Goal: Task Accomplishment & Management: Complete application form

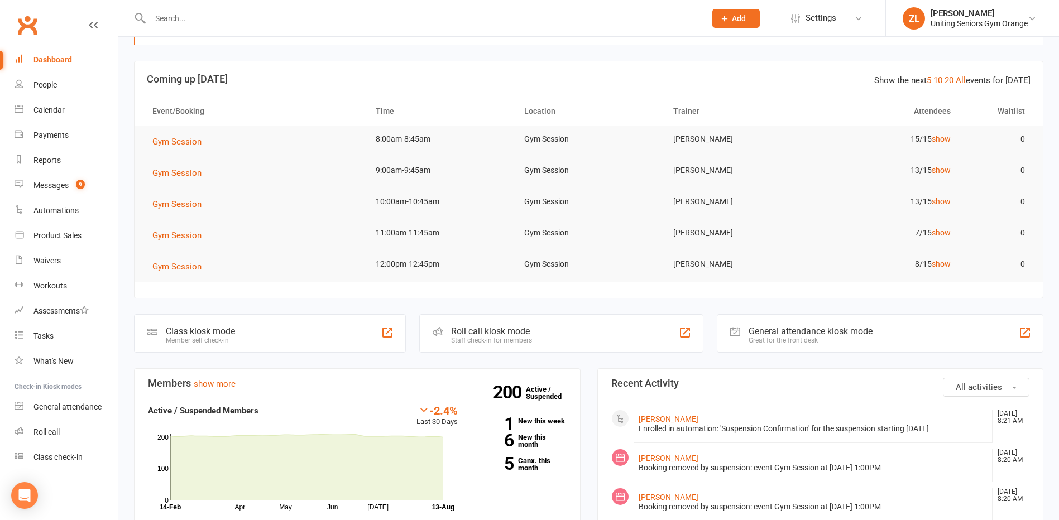
scroll to position [56, 0]
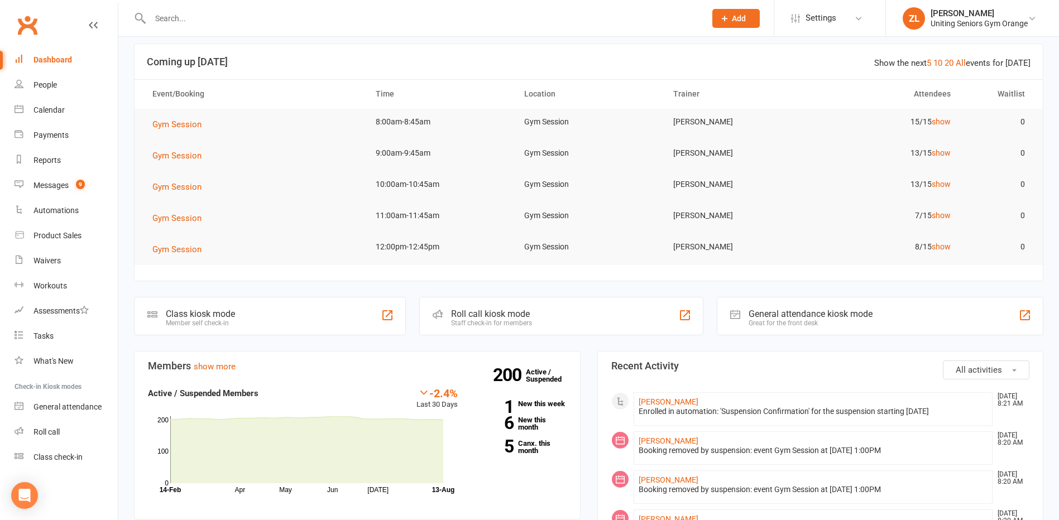
click at [326, 20] on input "text" at bounding box center [422, 19] width 551 height 16
click at [209, 11] on input "text" at bounding box center [422, 19] width 551 height 16
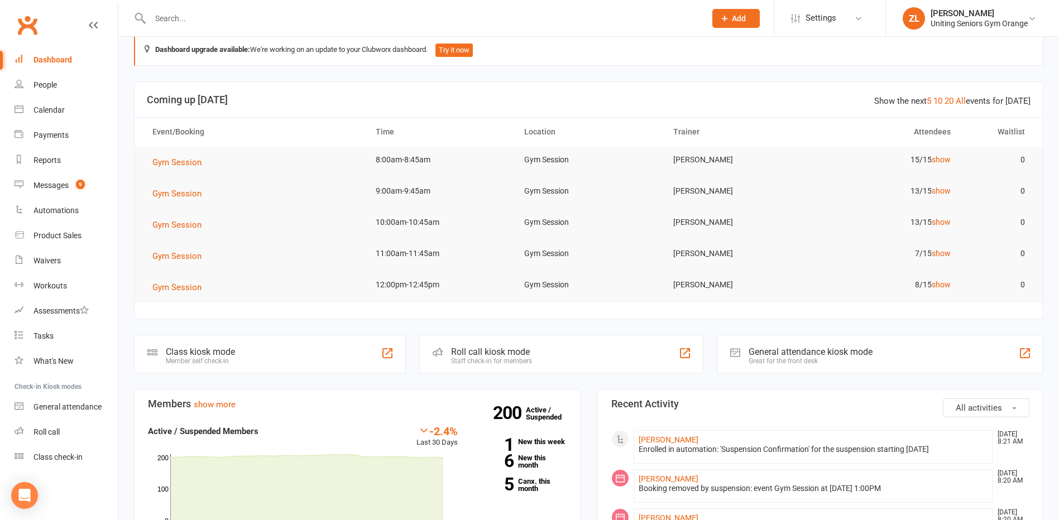
scroll to position [0, 0]
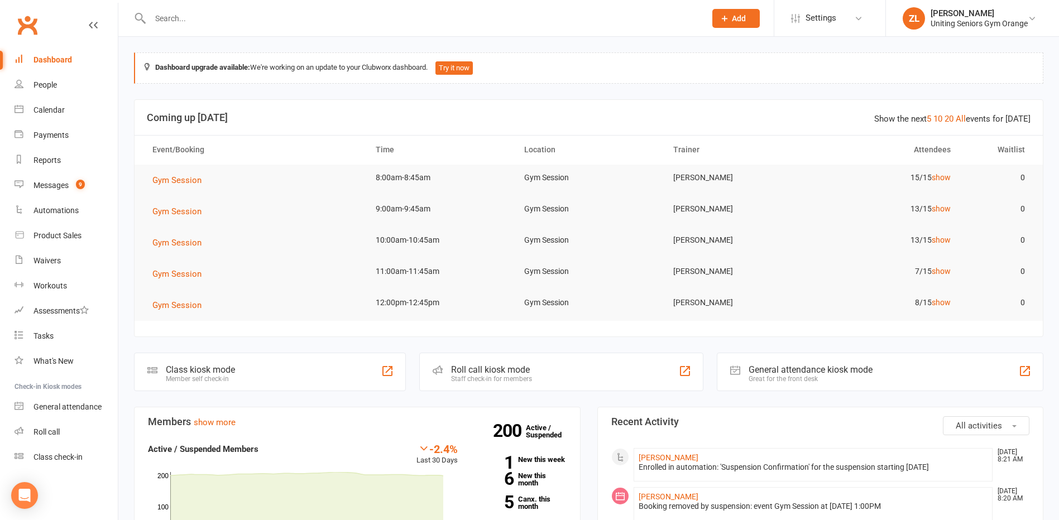
click at [270, 11] on input "text" at bounding box center [422, 19] width 551 height 16
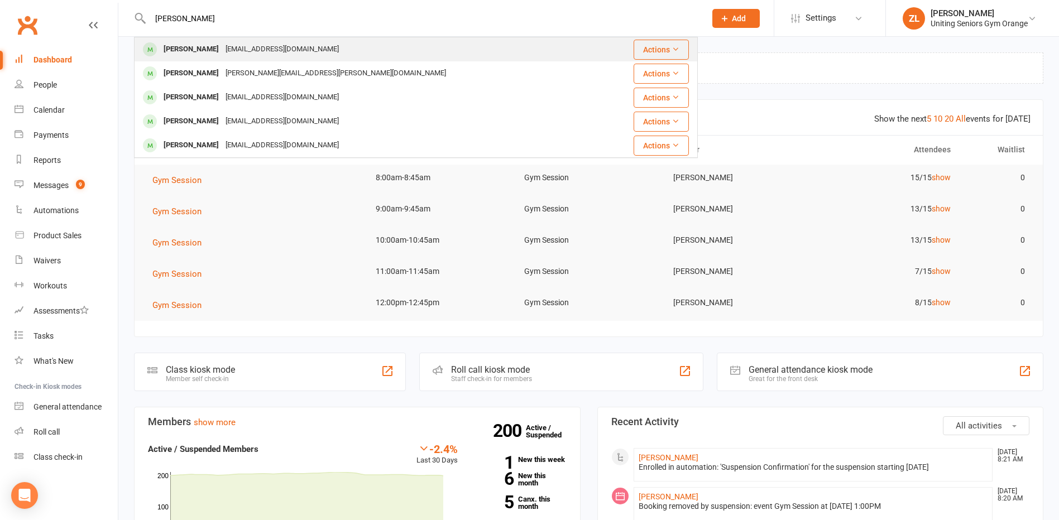
type input "[PERSON_NAME]"
click at [180, 50] on div "[PERSON_NAME]" at bounding box center [191, 49] width 62 height 16
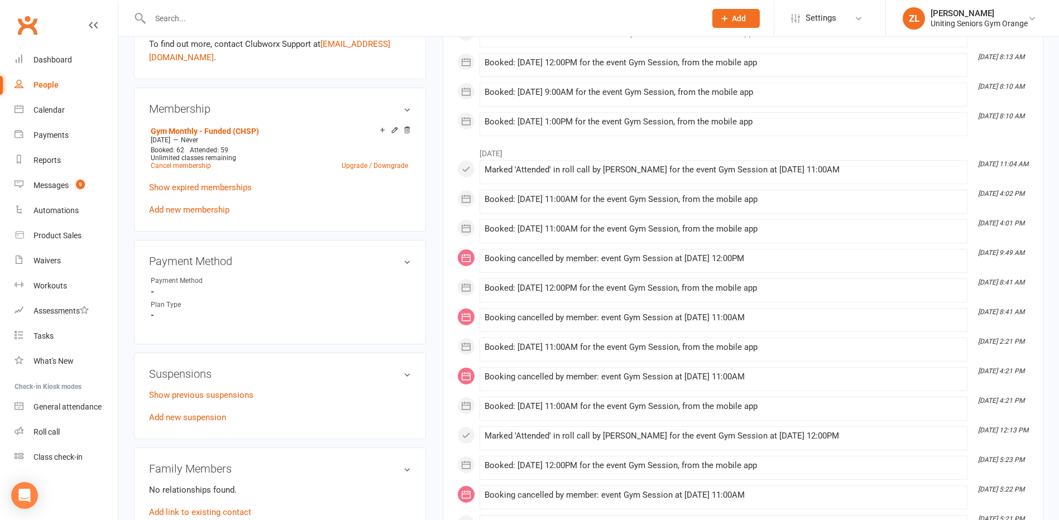
scroll to position [503, 0]
click at [202, 418] on link "Add new suspension" at bounding box center [187, 417] width 77 height 10
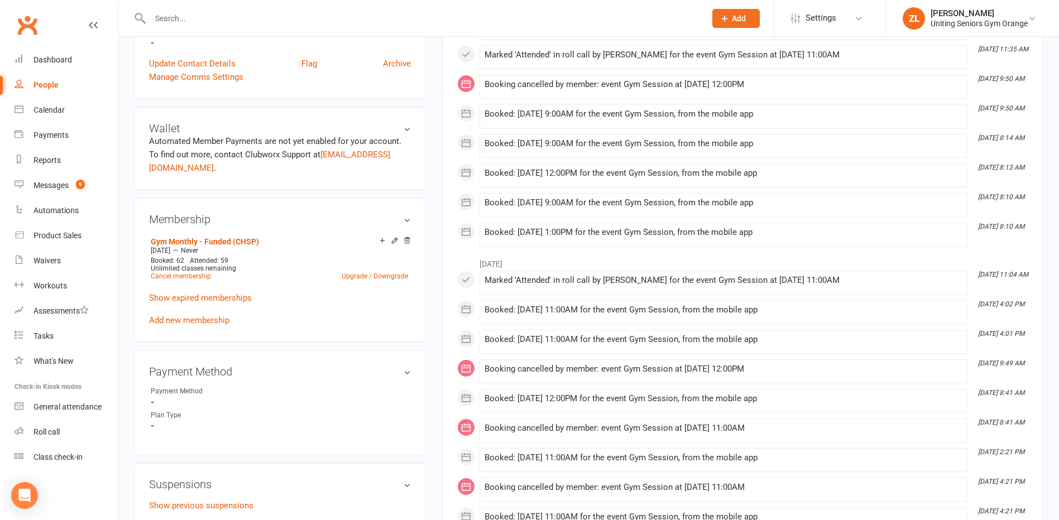
scroll to position [503, 0]
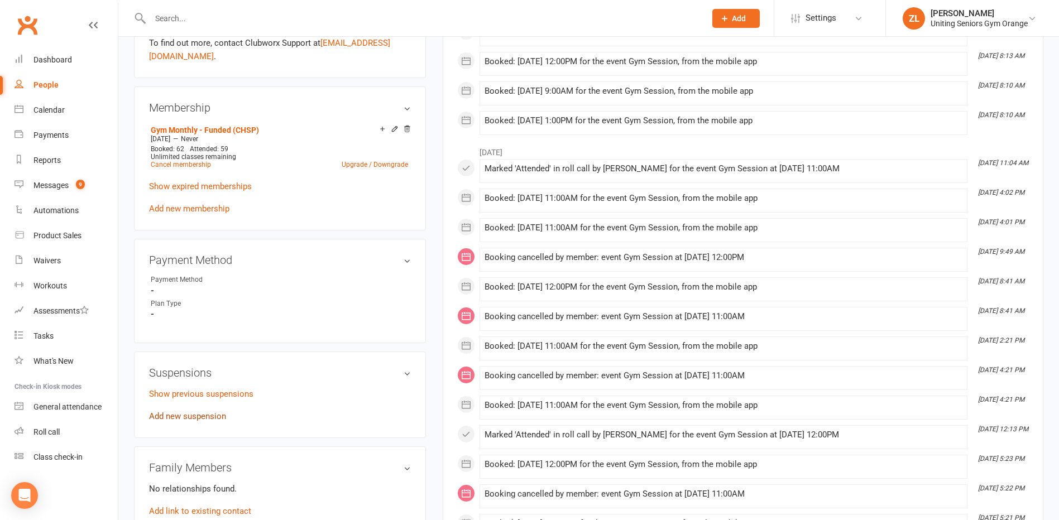
click at [193, 414] on link "Add new suspension" at bounding box center [187, 417] width 77 height 10
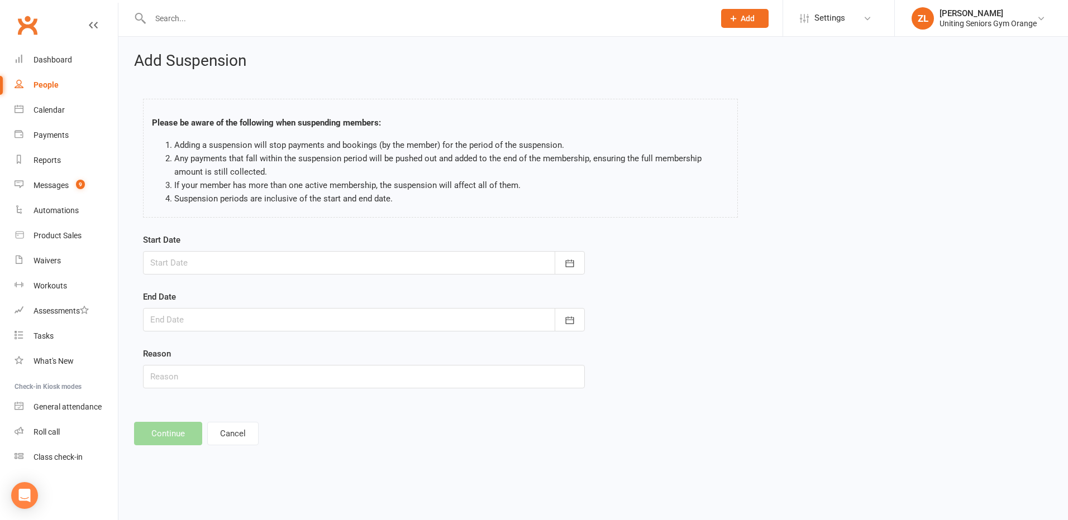
click at [387, 262] on div at bounding box center [364, 262] width 442 height 23
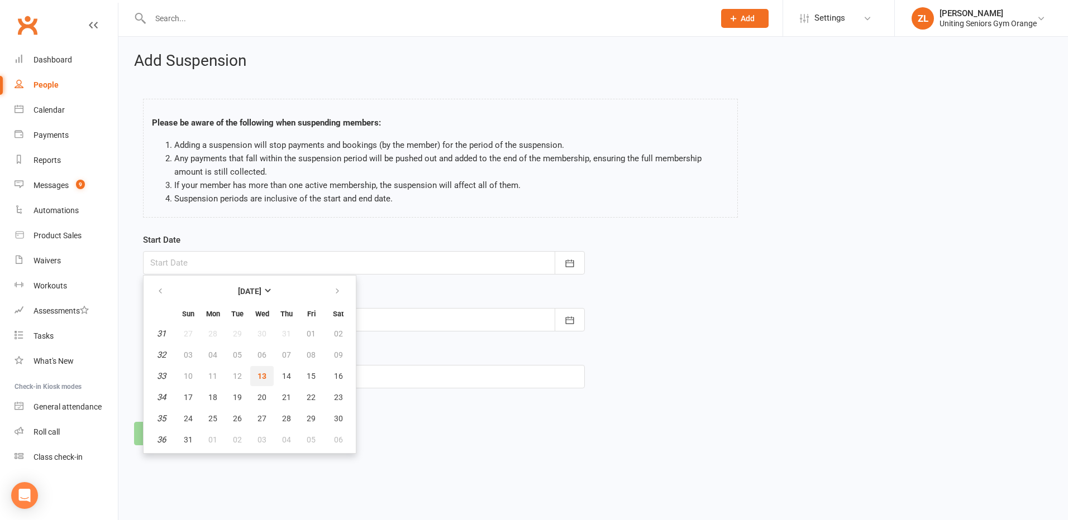
click at [260, 374] on span "13" at bounding box center [261, 376] width 9 height 9
type input "[DATE]"
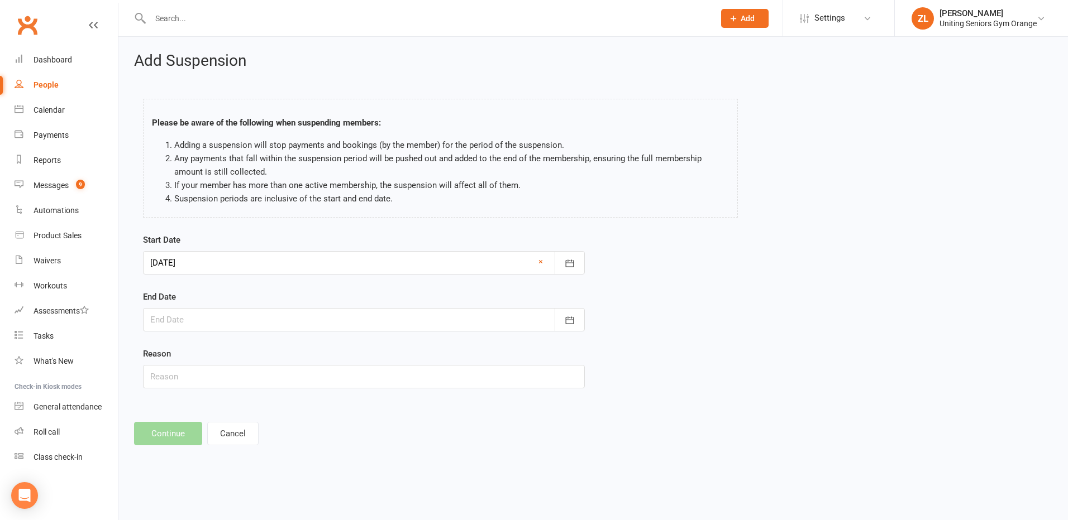
click at [480, 322] on div at bounding box center [364, 319] width 442 height 23
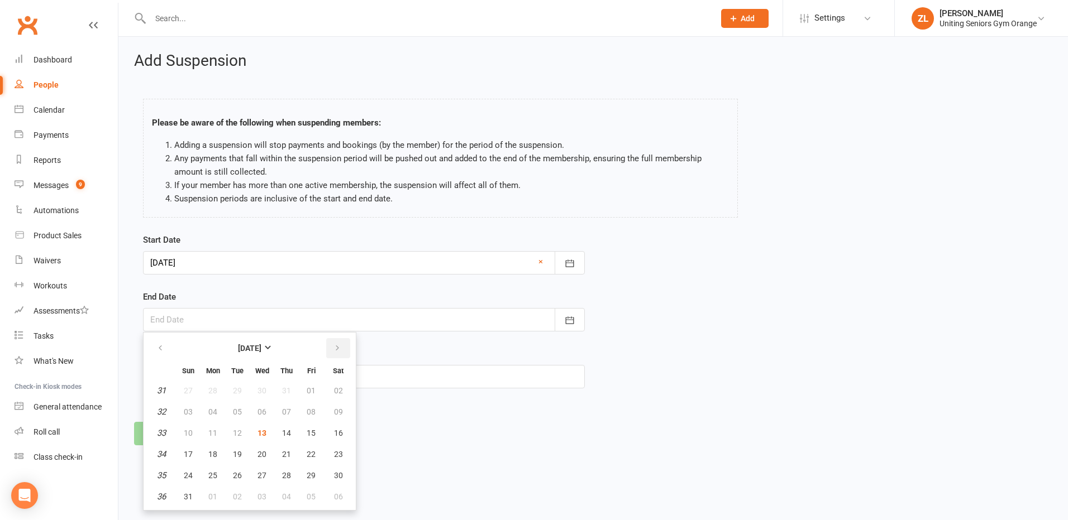
click at [343, 348] on button "button" at bounding box center [338, 348] width 24 height 20
click at [164, 347] on button "button" at bounding box center [161, 348] width 24 height 20
click at [334, 351] on icon "button" at bounding box center [337, 348] width 8 height 9
click at [156, 390] on td "36" at bounding box center [161, 391] width 28 height 20
click at [164, 394] on em "36" at bounding box center [161, 391] width 9 height 10
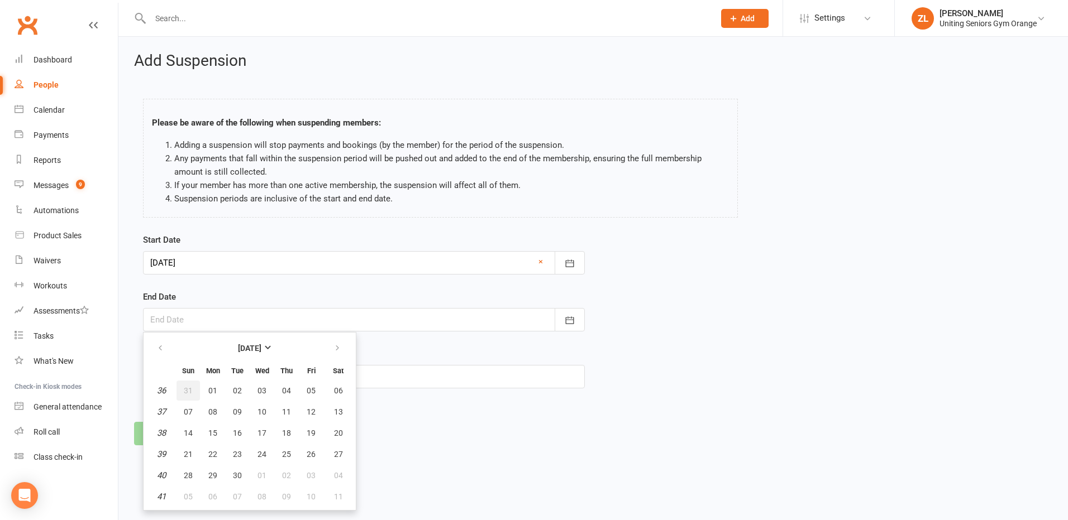
click at [188, 396] on button "31" at bounding box center [187, 391] width 23 height 20
type input "[DATE]"
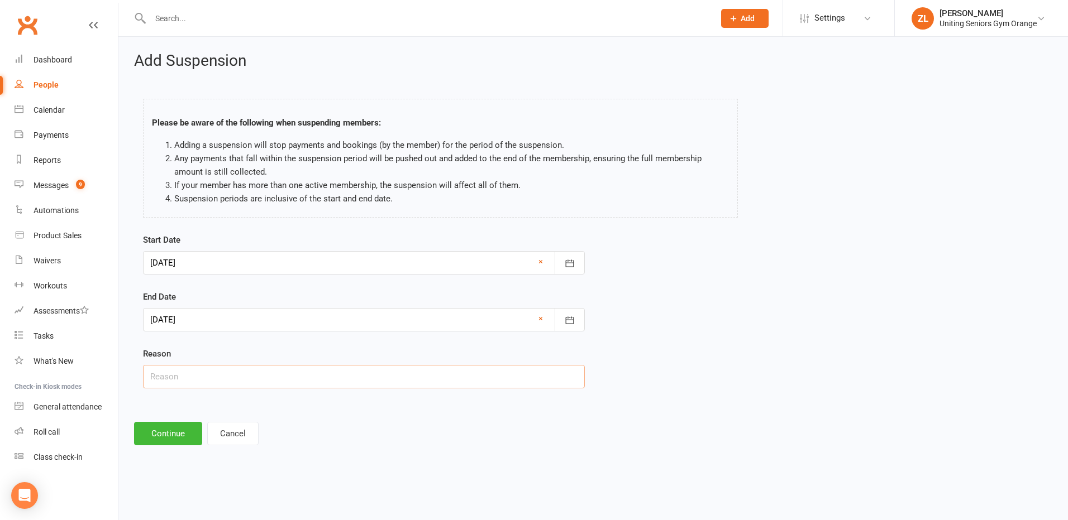
click at [252, 379] on input "text" at bounding box center [364, 376] width 442 height 23
type input "Holiday"
click at [225, 356] on div "Reason Holiday" at bounding box center [364, 367] width 442 height 41
click at [571, 265] on icon "button" at bounding box center [569, 263] width 11 height 11
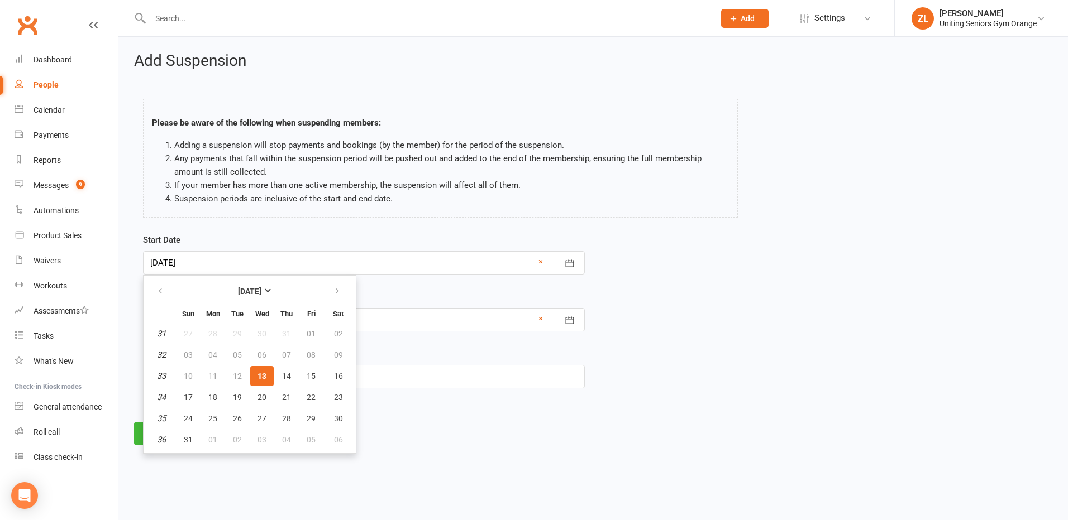
click at [445, 296] on div "End Date [DATE] [DATE] Sun Mon Tue Wed Thu Fri Sat 31 27 28 29 30 31 01 02 32 0…" at bounding box center [364, 310] width 442 height 41
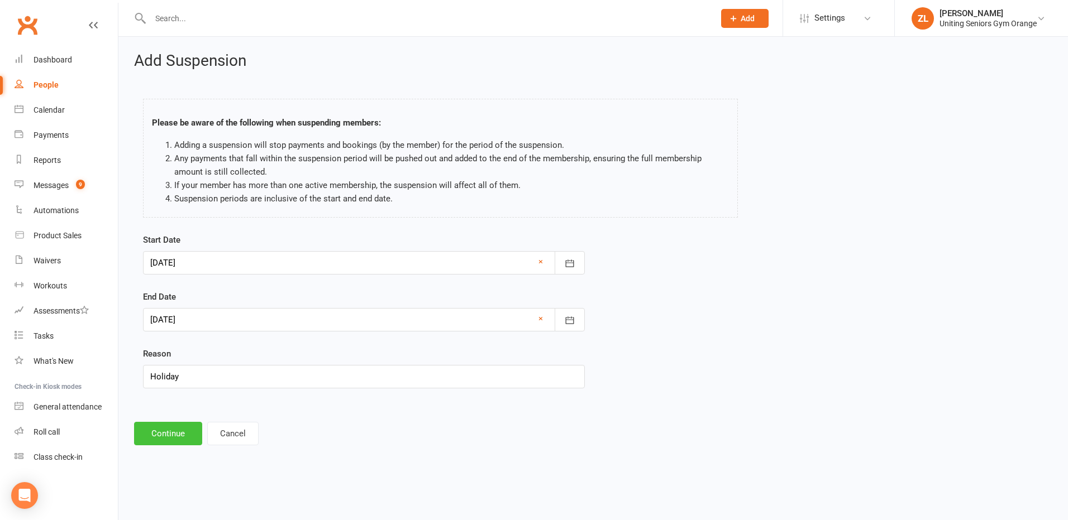
click at [172, 435] on button "Continue" at bounding box center [168, 433] width 68 height 23
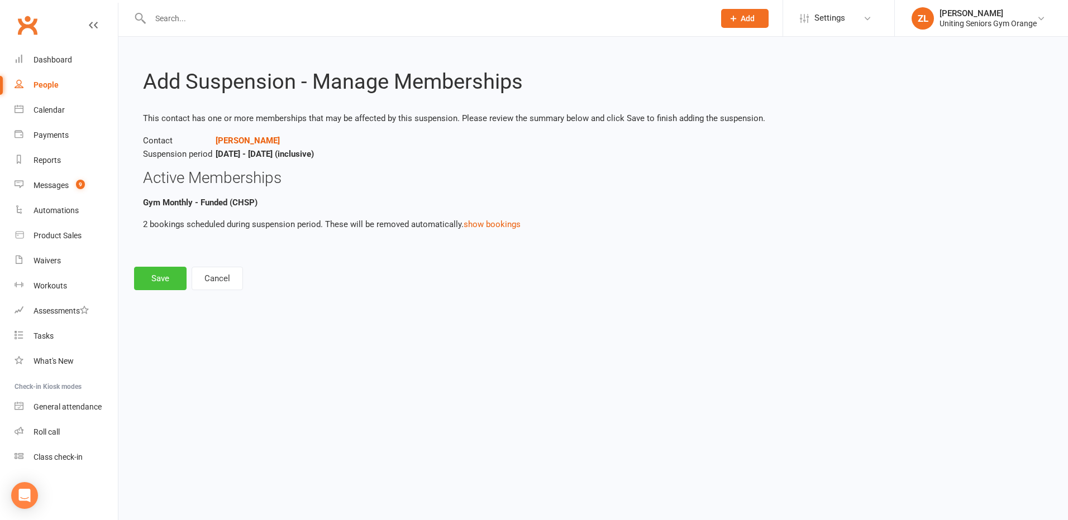
click at [157, 280] on button "Save" at bounding box center [160, 278] width 52 height 23
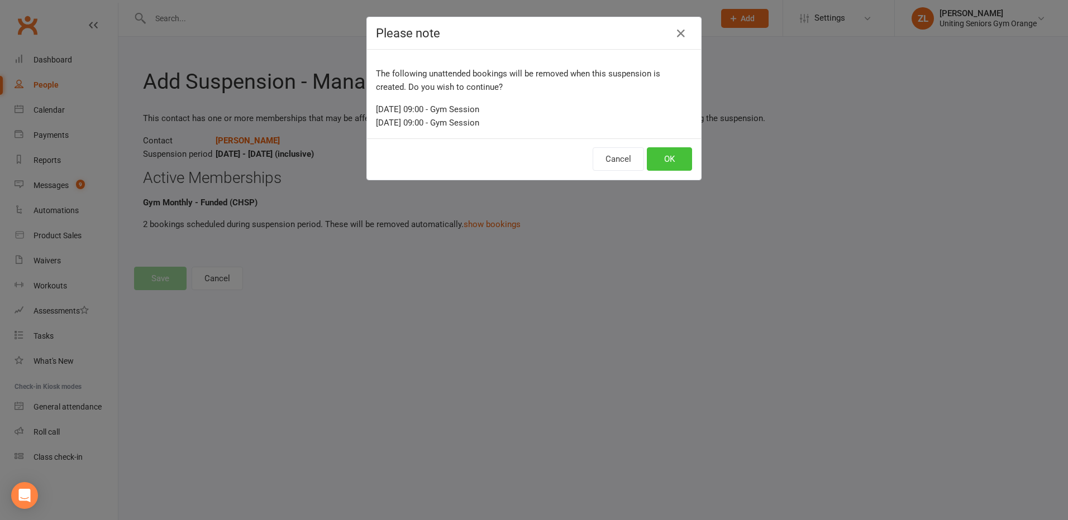
click at [677, 159] on button "OK" at bounding box center [669, 158] width 45 height 23
